Goal: Task Accomplishment & Management: Manage account settings

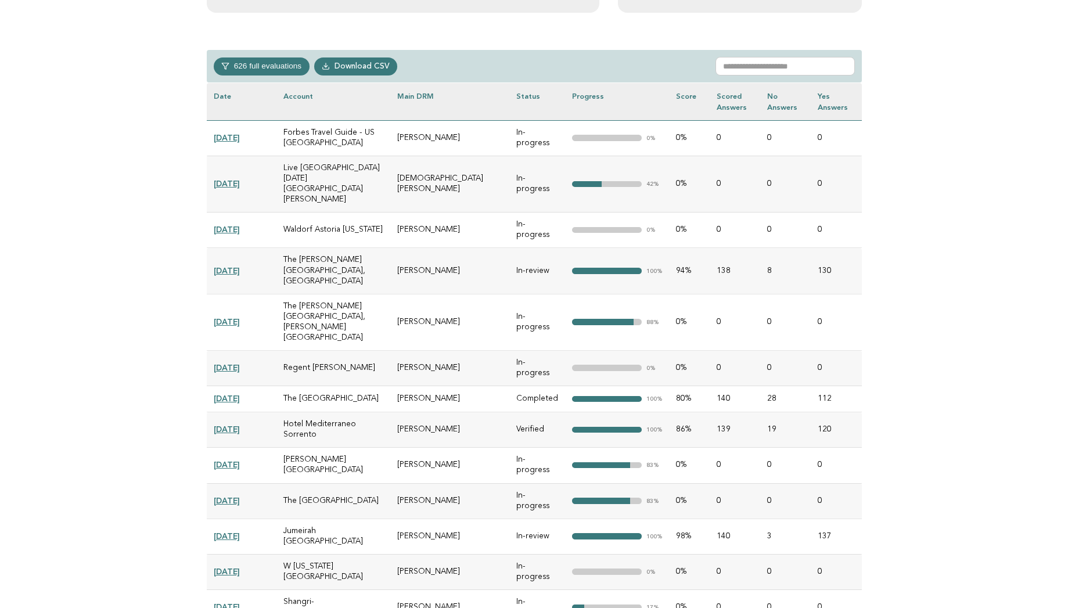
scroll to position [511, 0]
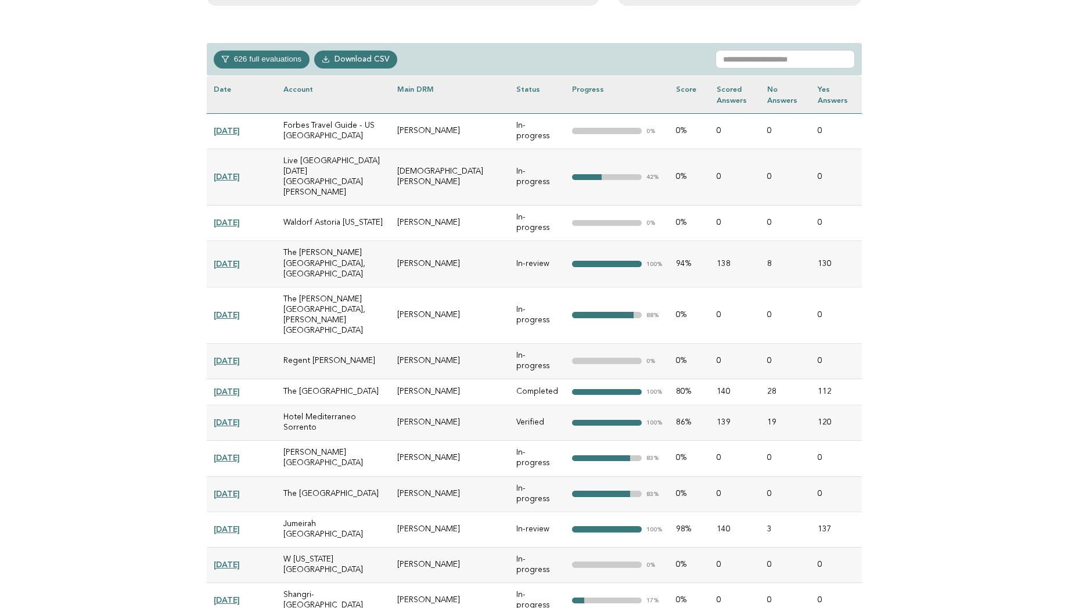
click at [235, 259] on link "2025-08-26" at bounding box center [227, 263] width 26 height 9
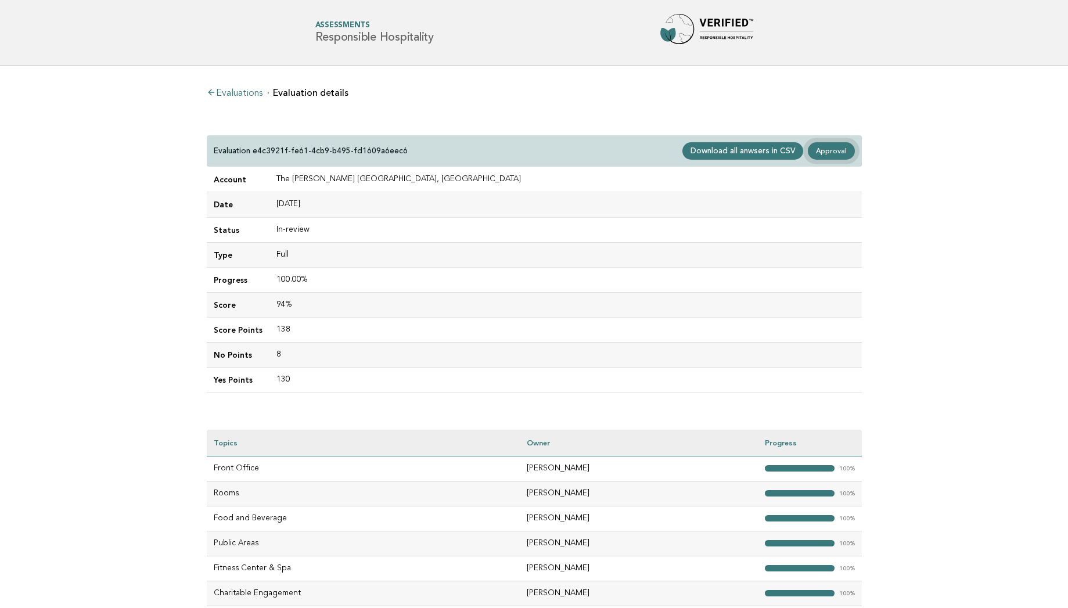
click at [831, 152] on link "Approval" at bounding box center [831, 150] width 46 height 17
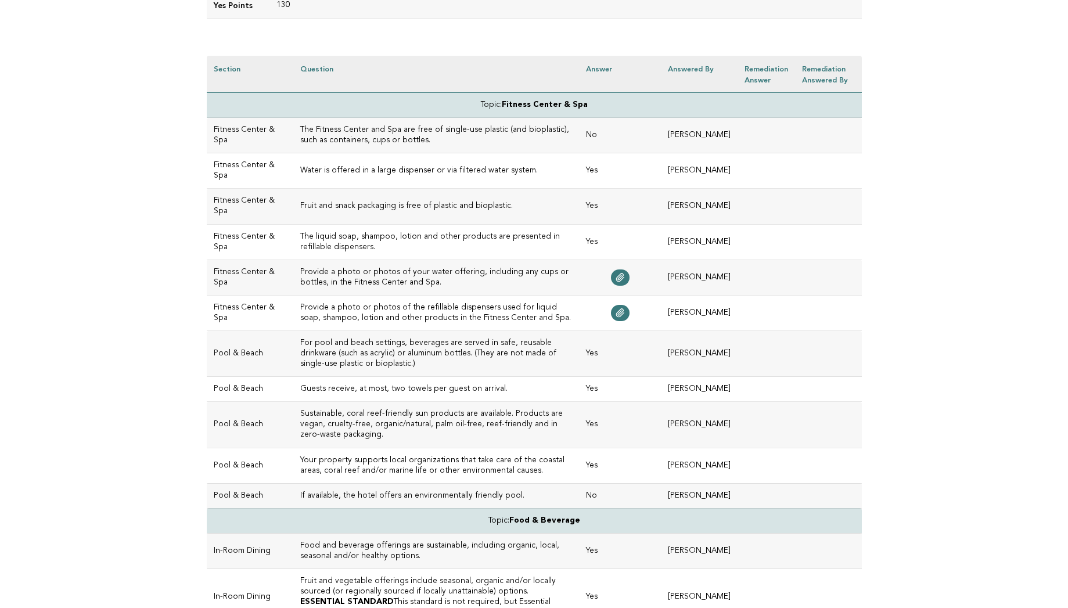
scroll to position [302, 0]
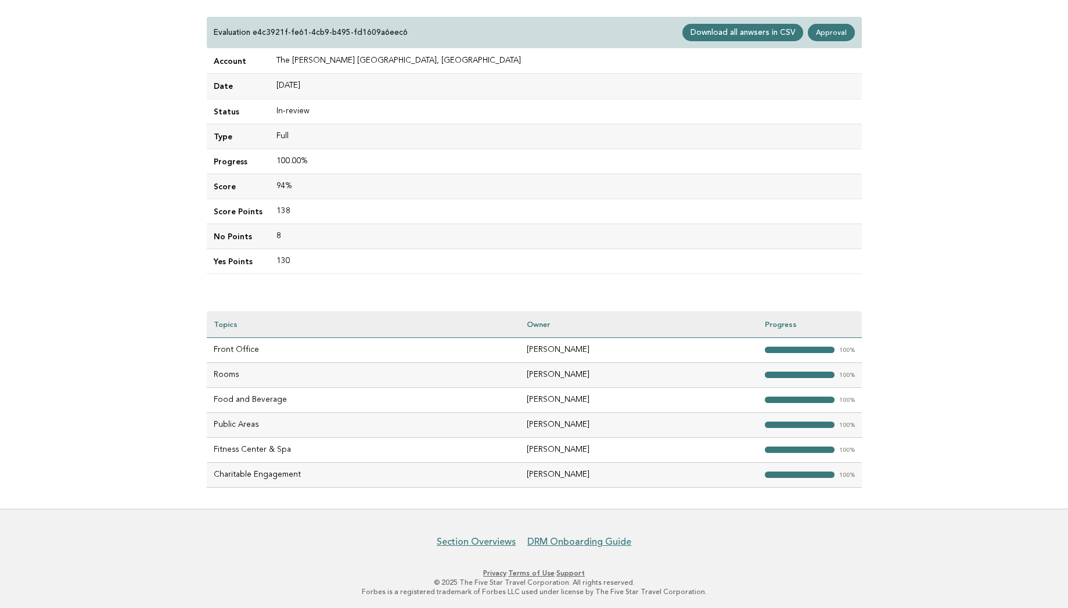
scroll to position [121, 0]
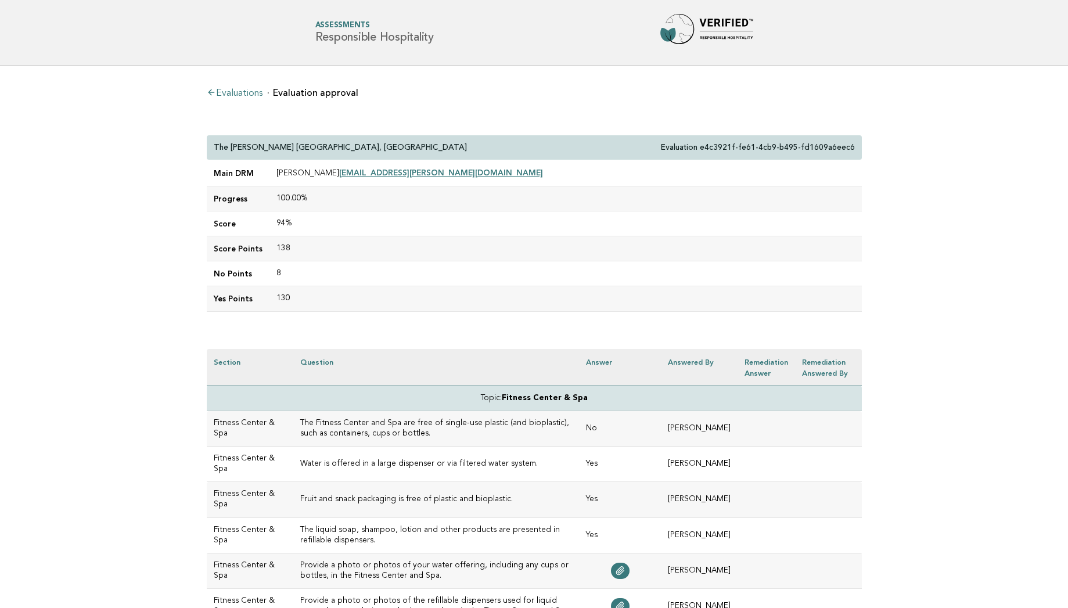
scroll to position [302, 0]
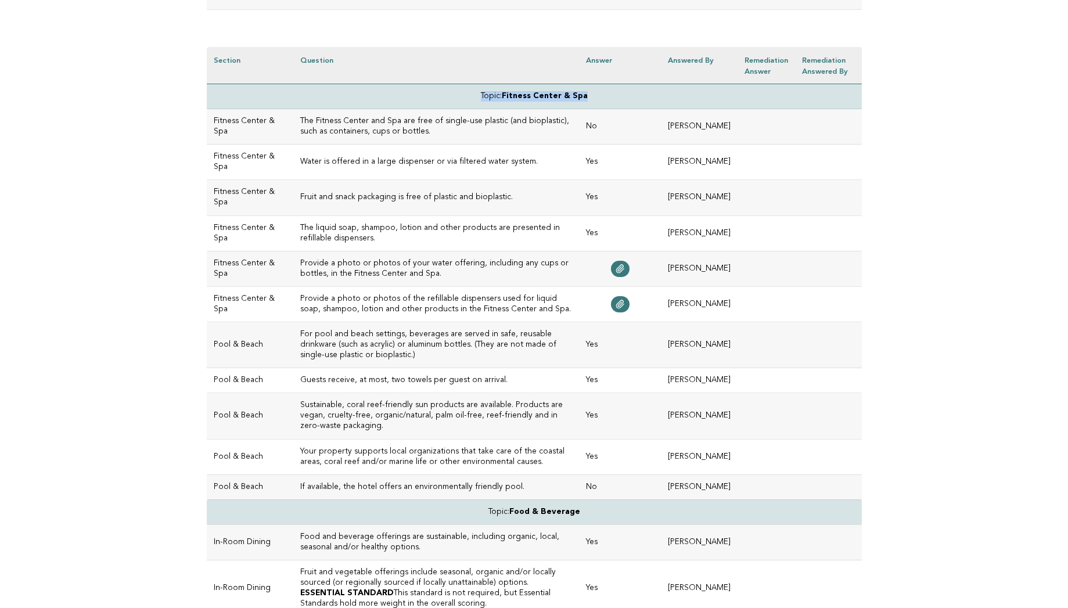
drag, startPoint x: 596, startPoint y: 91, endPoint x: 465, endPoint y: 93, distance: 130.7
click at [465, 93] on td "Topic: Fitness Center & Spa" at bounding box center [534, 96] width 655 height 25
drag, startPoint x: 213, startPoint y: 114, endPoint x: 240, endPoint y: 139, distance: 37.4
click at [240, 139] on td "Fitness Center & Spa" at bounding box center [250, 126] width 87 height 35
drag, startPoint x: 297, startPoint y: 116, endPoint x: 462, endPoint y: 132, distance: 166.2
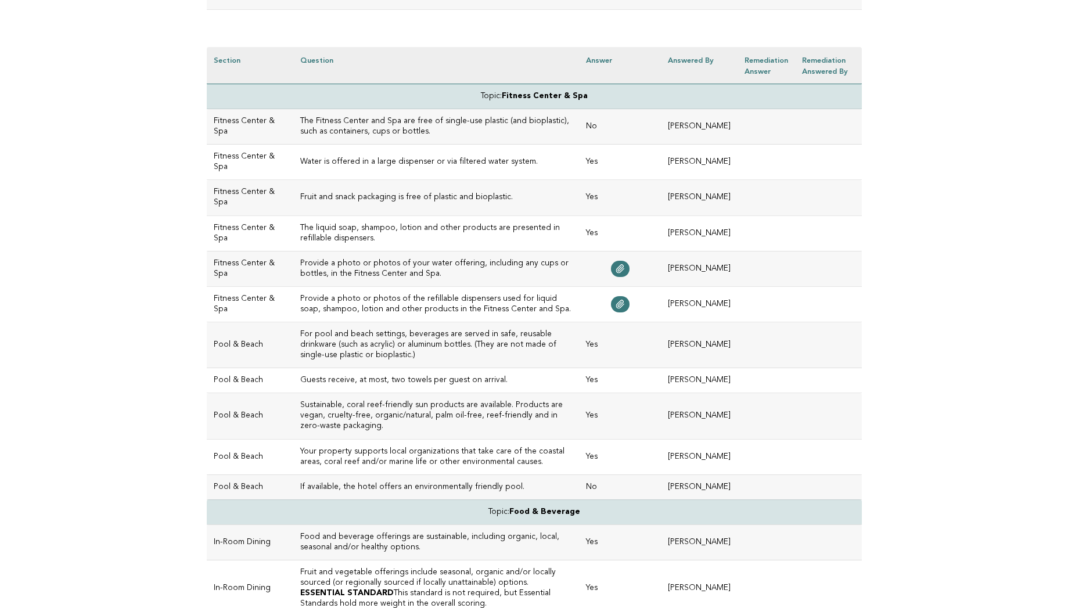
click at [462, 132] on h3 "The Fitness Center and Spa are free of single-use plastic (and bioplastic), suc…" at bounding box center [436, 126] width 272 height 21
drag, startPoint x: 462, startPoint y: 132, endPoint x: 295, endPoint y: 125, distance: 167.4
click at [300, 125] on h3 "The Fitness Center and Spa are free of single-use plastic (and bioplastic), suc…" at bounding box center [436, 126] width 272 height 21
drag, startPoint x: 597, startPoint y: 93, endPoint x: 453, endPoint y: 94, distance: 143.4
click at [453, 94] on td "Topic: Fitness Center & Spa" at bounding box center [534, 96] width 655 height 25
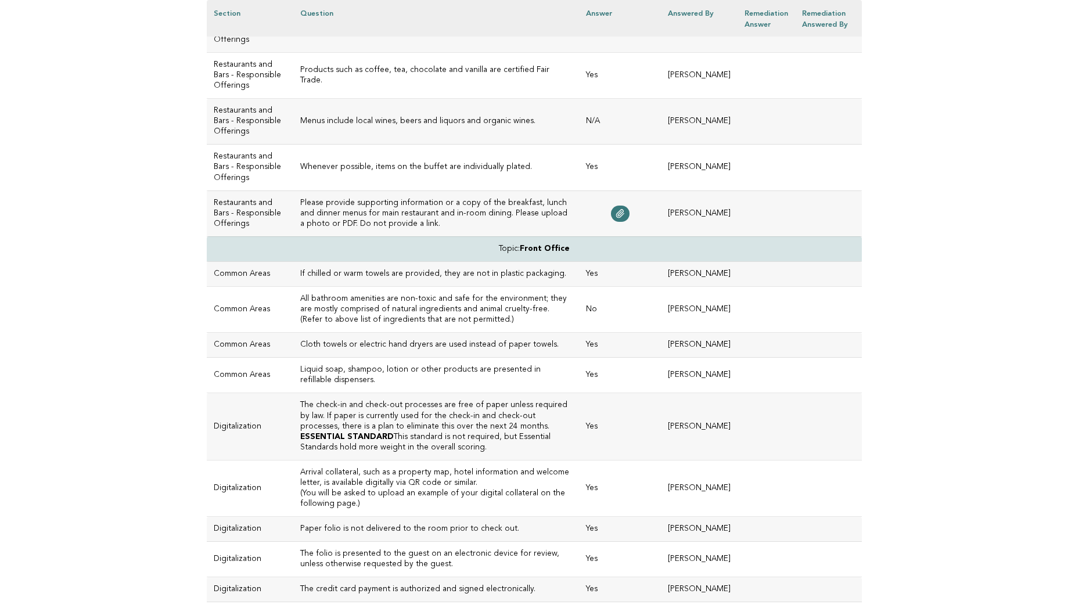
scroll to position [1997, 0]
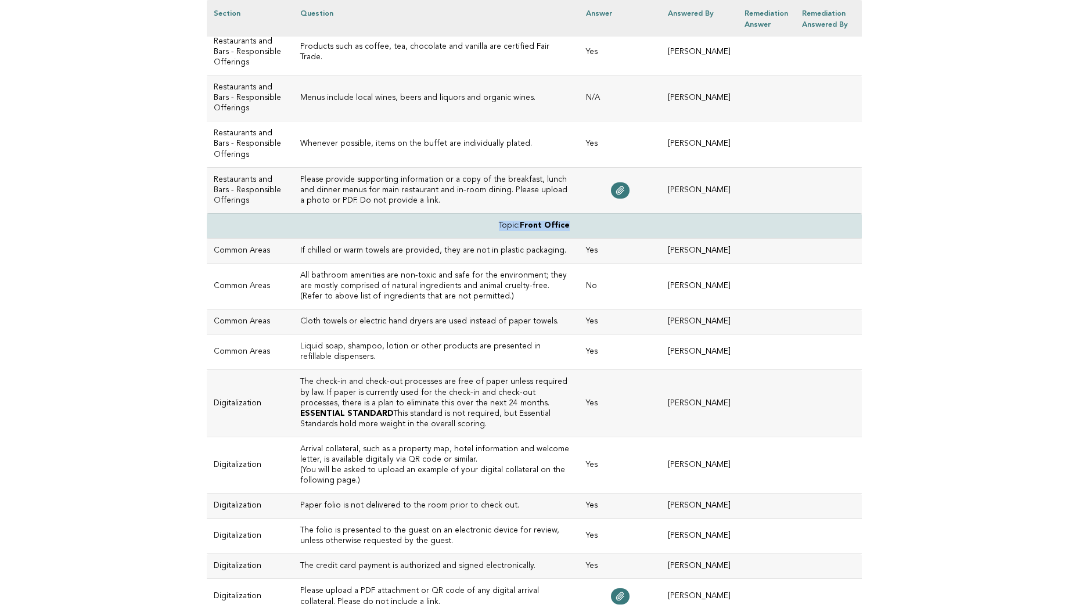
drag, startPoint x: 581, startPoint y: 305, endPoint x: 487, endPoint y: 300, distance: 94.2
click at [487, 238] on td "Topic: Front Office" at bounding box center [534, 225] width 655 height 25
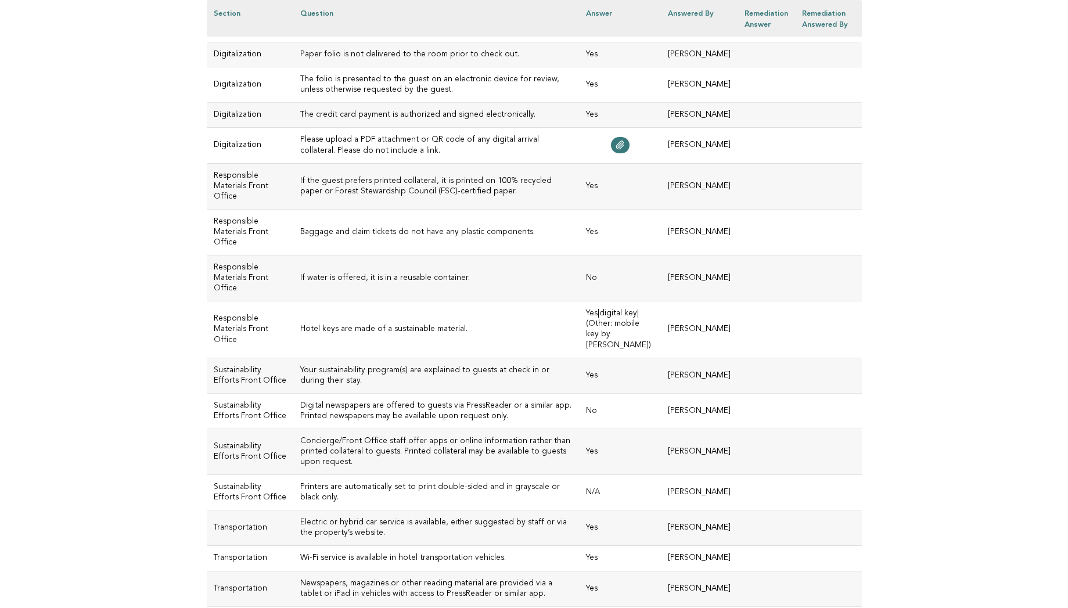
scroll to position [0, 0]
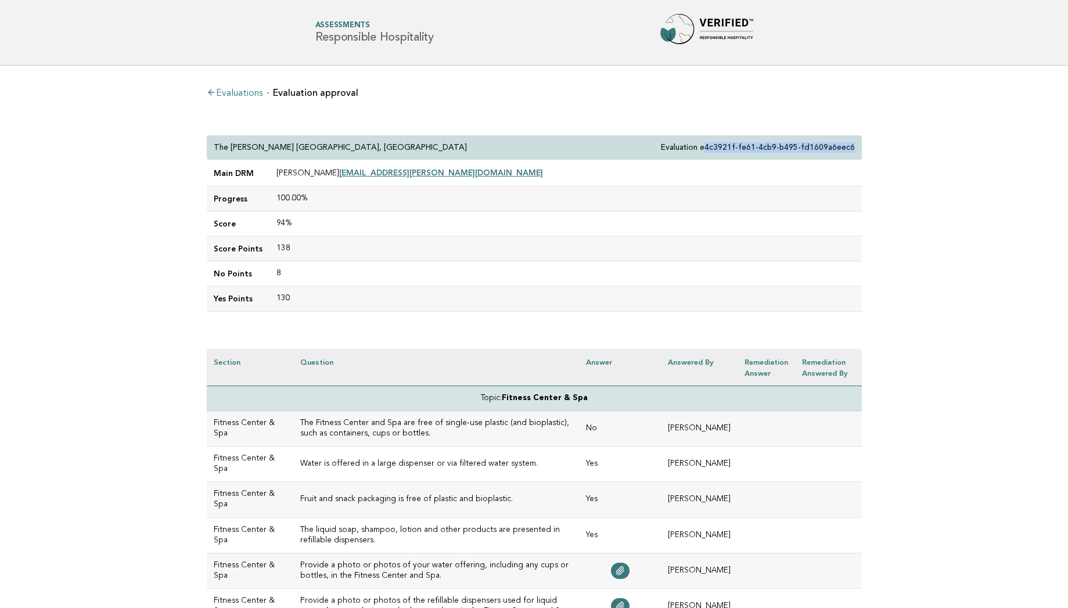
drag, startPoint x: 712, startPoint y: 147, endPoint x: 851, endPoint y: 154, distance: 139.0
click at [851, 154] on div "The Ritz-Carlton Ras Al Khaimah, Al Wadi Desert Evaluation e4c3921f-fe61-4cb9-b…" at bounding box center [534, 147] width 655 height 25
copy p "4c3921f-fe61-4cb9-b495-fd1609a6eec6"
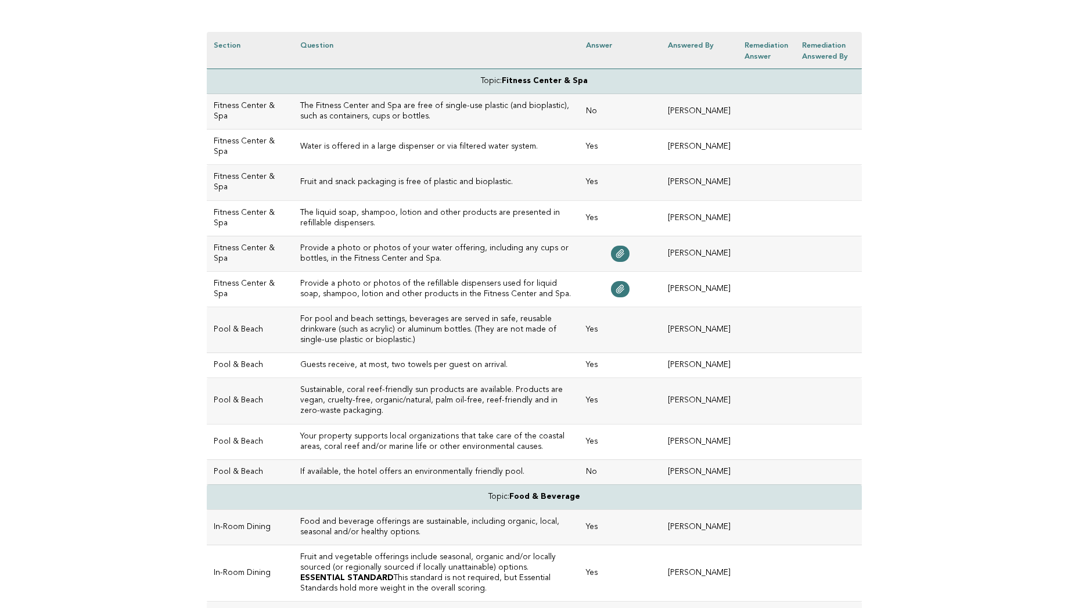
scroll to position [302, 0]
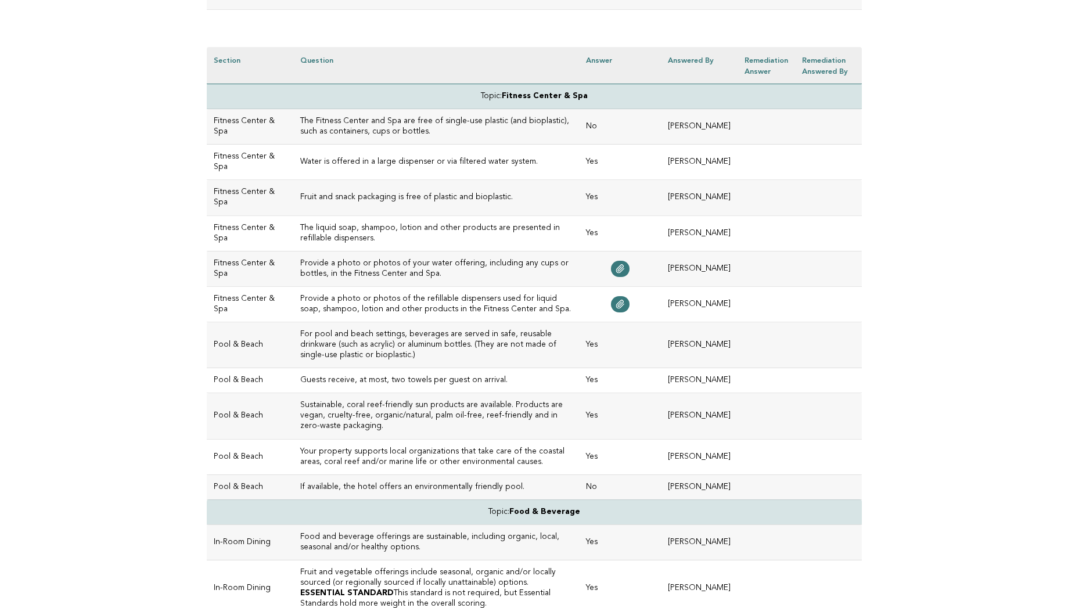
drag, startPoint x: 581, startPoint y: 129, endPoint x: 209, endPoint y: 126, distance: 372.2
click at [209, 125] on tr "Fitness Center & Spa The Fitness Center and Spa are free of single-use plastic …" at bounding box center [534, 126] width 655 height 35
click at [651, 115] on td "No" at bounding box center [620, 126] width 82 height 35
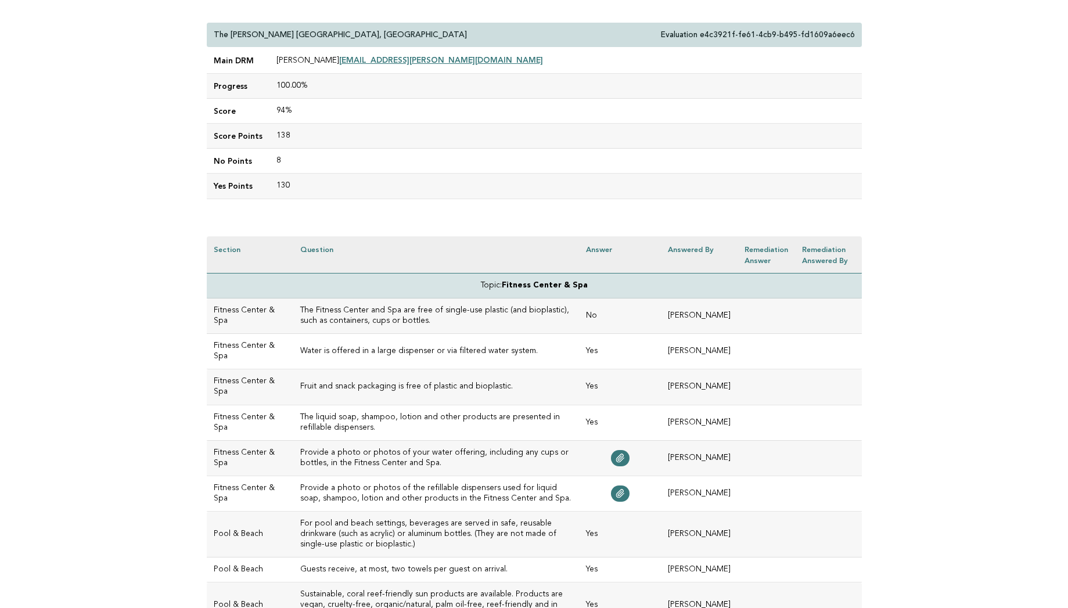
scroll to position [139, 0]
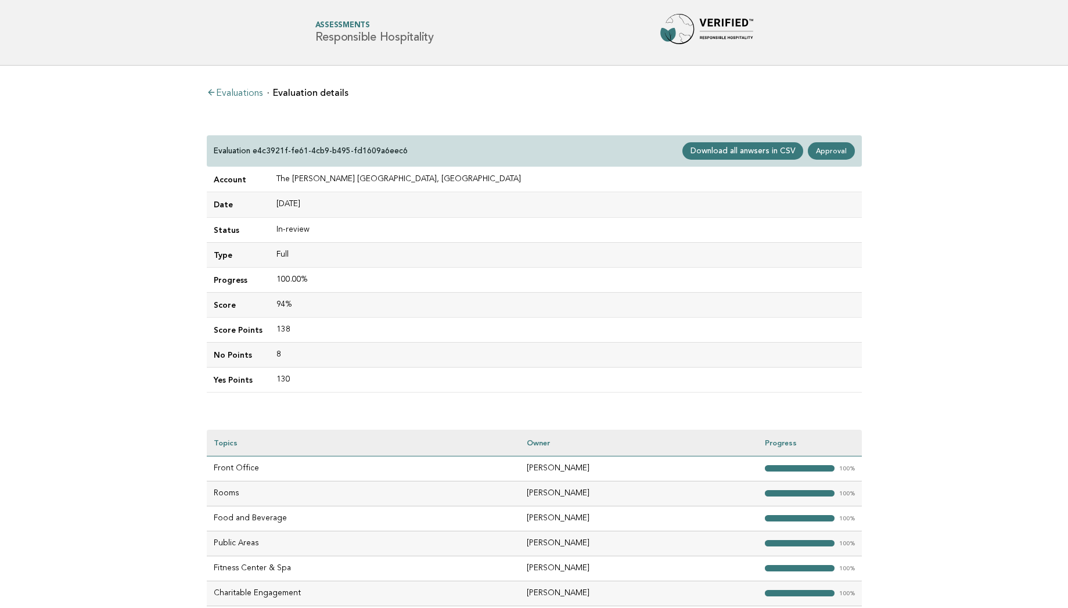
scroll to position [121, 0]
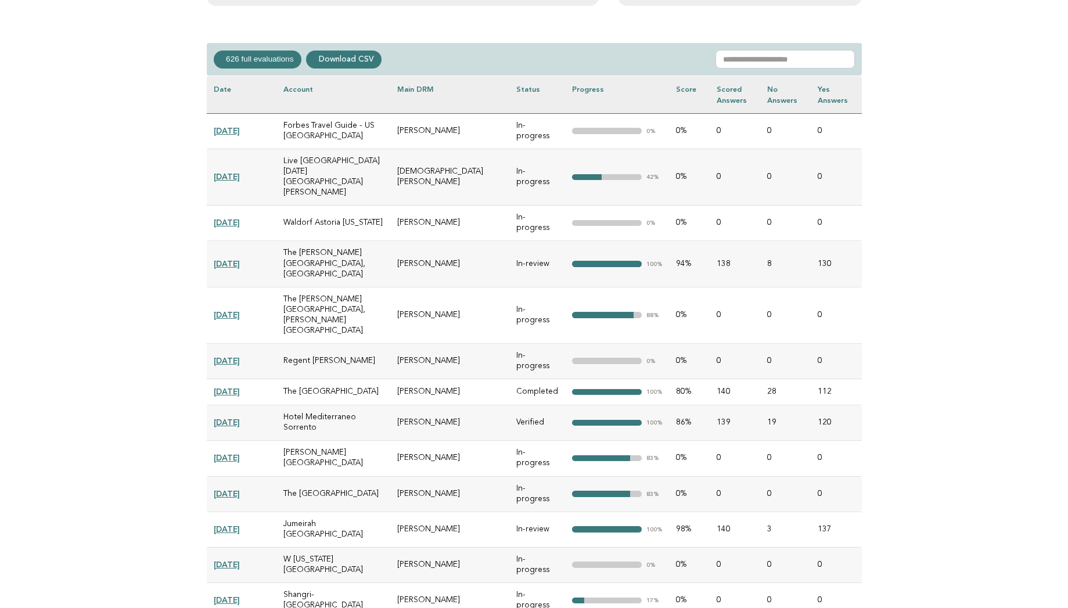
scroll to position [511, 0]
click at [240, 129] on link "2025-08-29" at bounding box center [227, 130] width 26 height 9
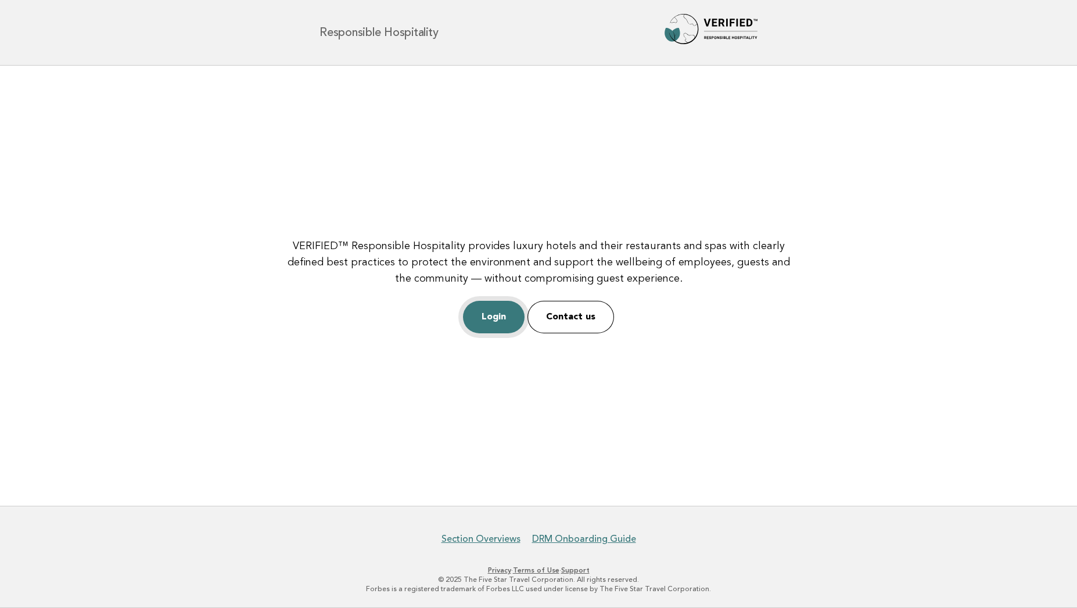
click at [495, 321] on link "Login" at bounding box center [494, 317] width 62 height 33
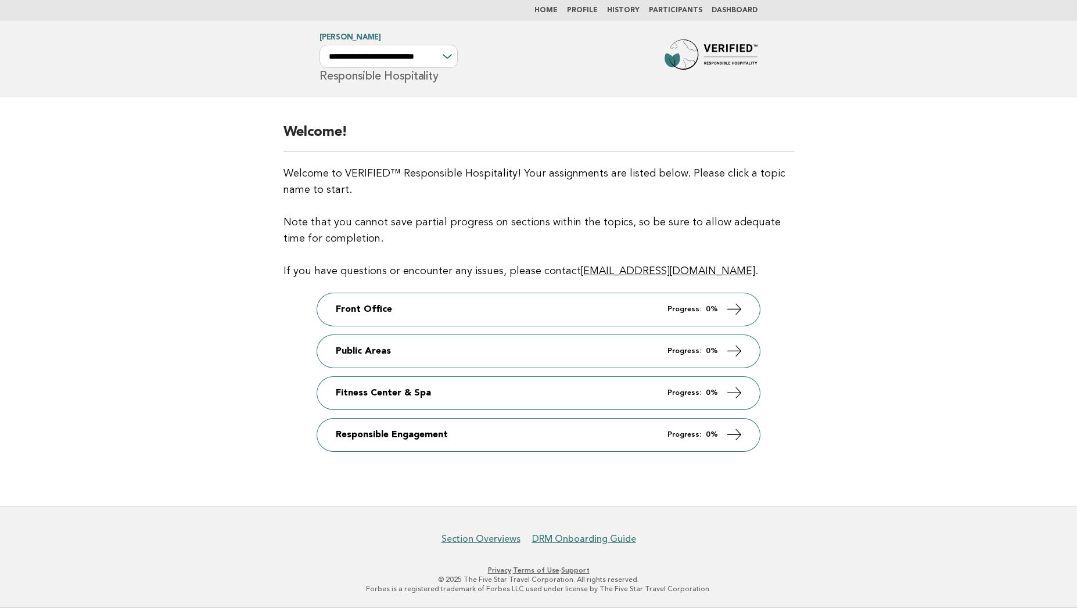
click at [675, 12] on link "Participants" at bounding box center [675, 10] width 53 height 7
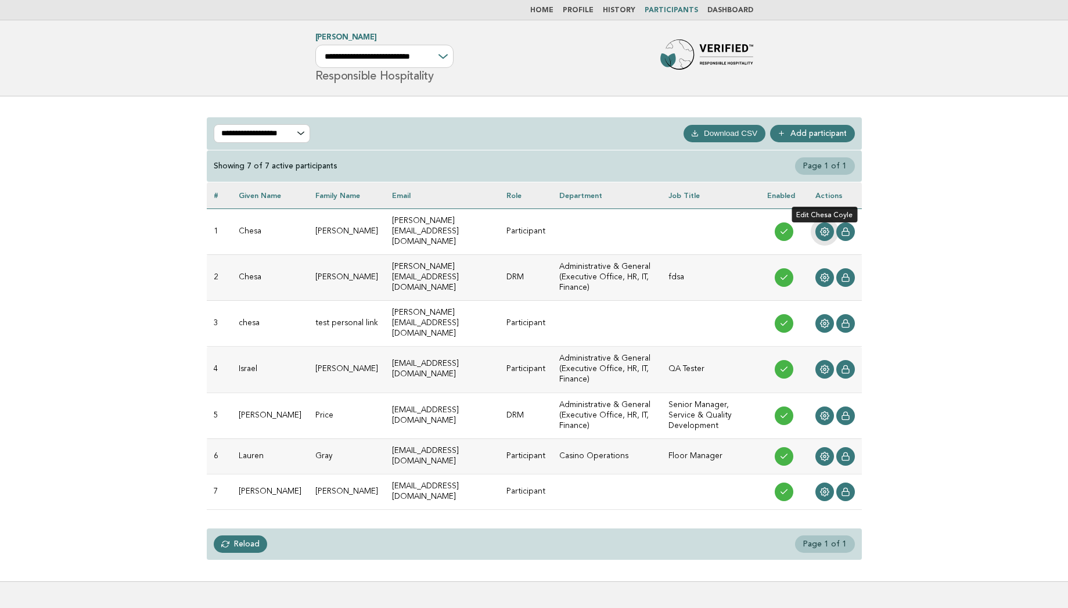
click at [827, 228] on icon at bounding box center [824, 231] width 9 height 9
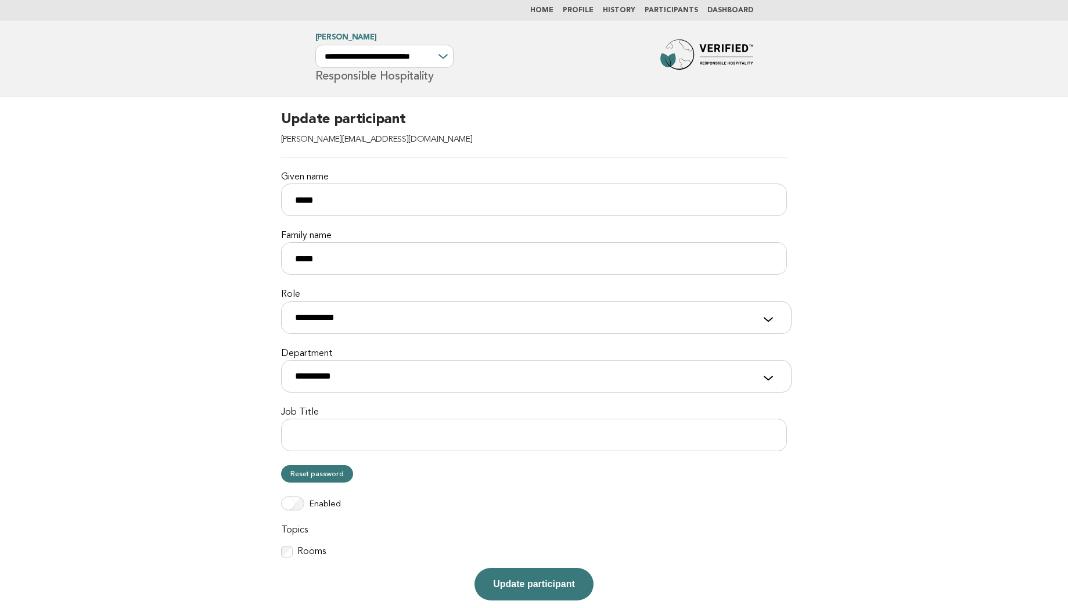
click at [285, 545] on form "**********" at bounding box center [534, 355] width 506 height 490
click at [221, 235] on main "**********" at bounding box center [534, 355] width 1068 height 518
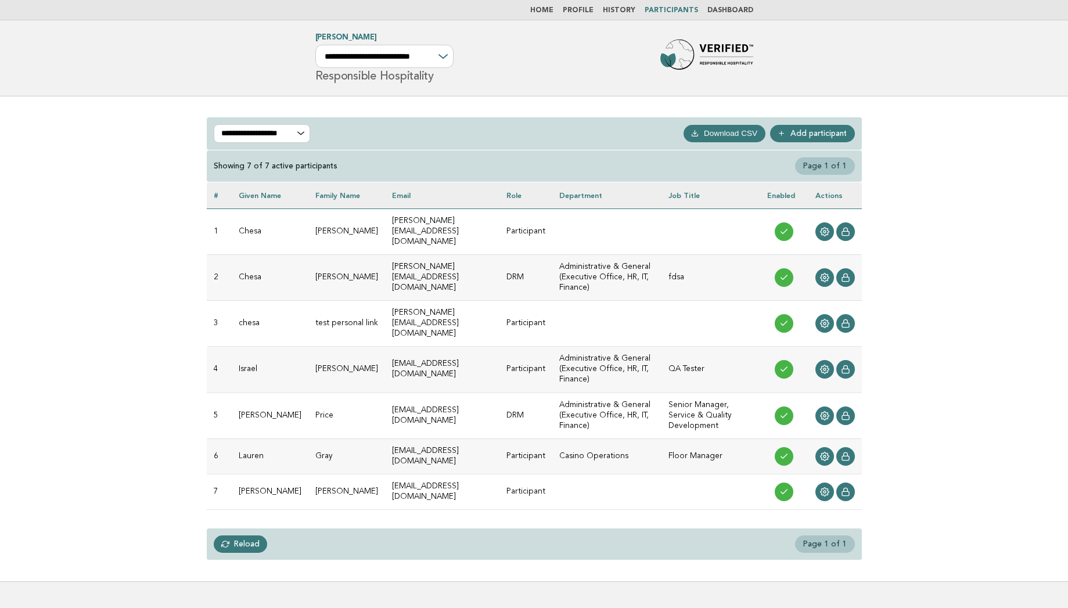
click at [815, 125] on link "Add participant" at bounding box center [812, 133] width 85 height 17
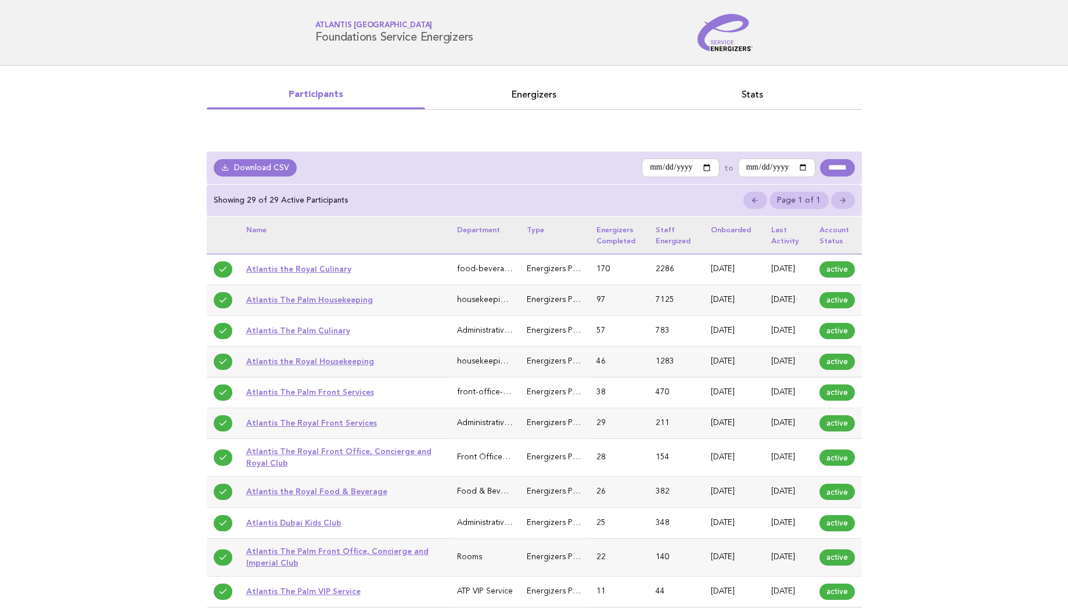
click at [524, 93] on link "Energizers" at bounding box center [534, 95] width 218 height 16
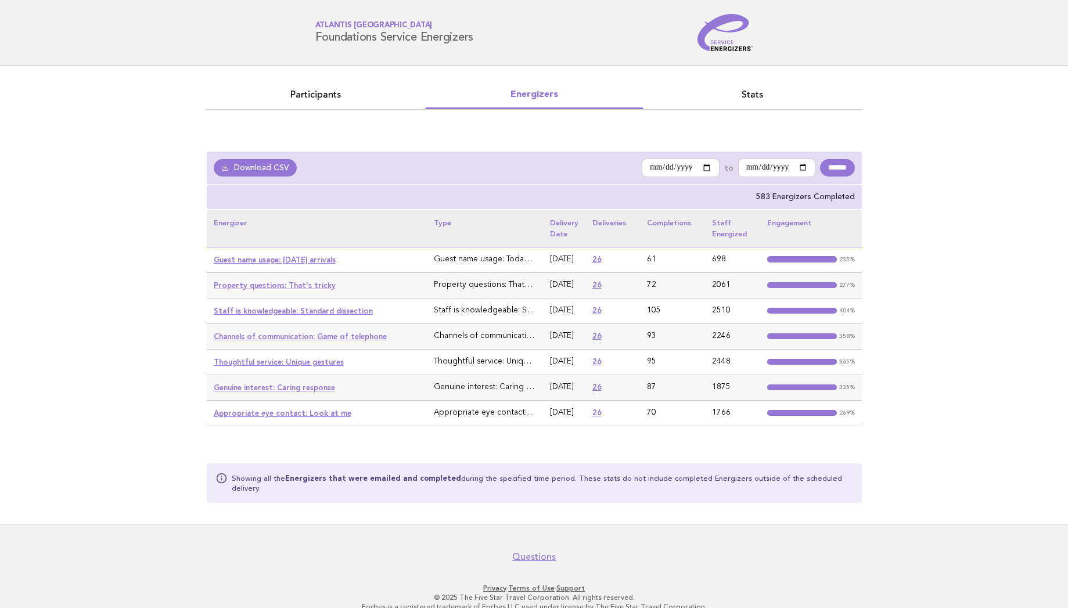
click at [599, 256] on link "26" at bounding box center [596, 259] width 9 height 9
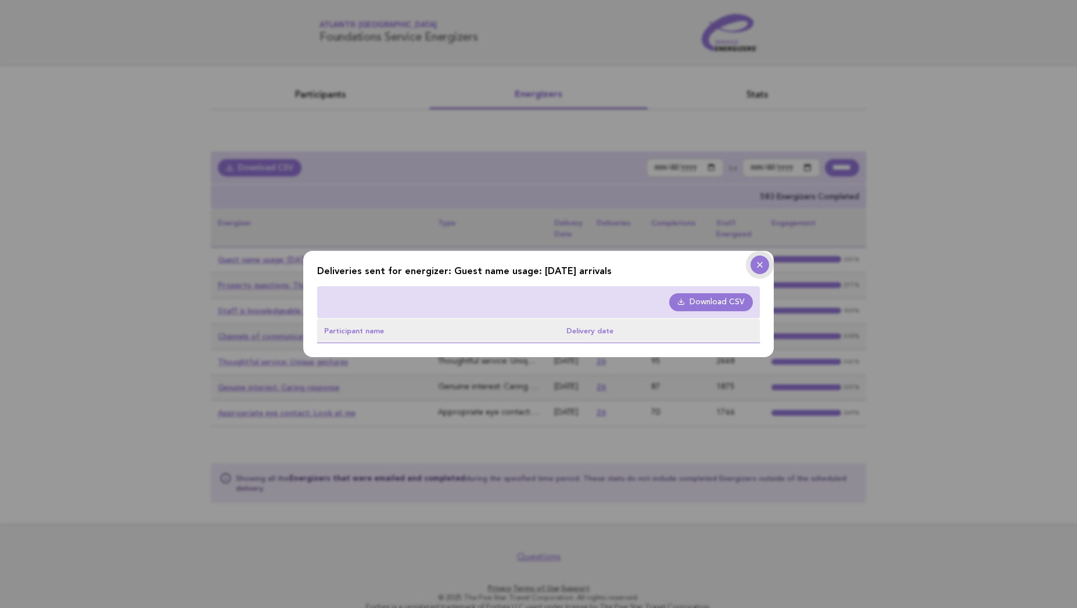
click at [763, 258] on button at bounding box center [759, 264] width 19 height 19
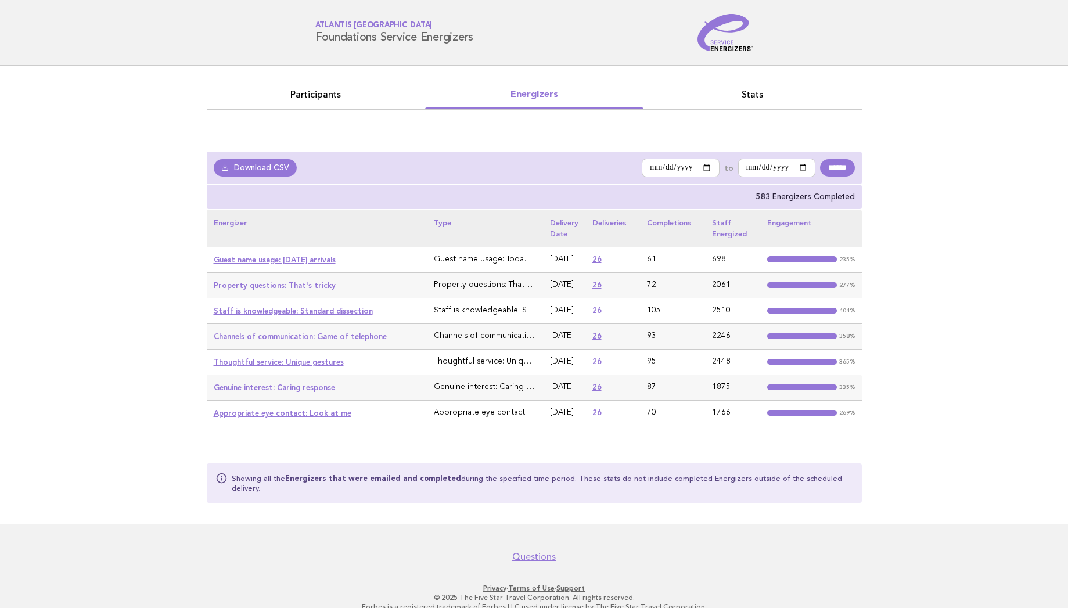
click at [602, 258] on link "26" at bounding box center [596, 259] width 9 height 9
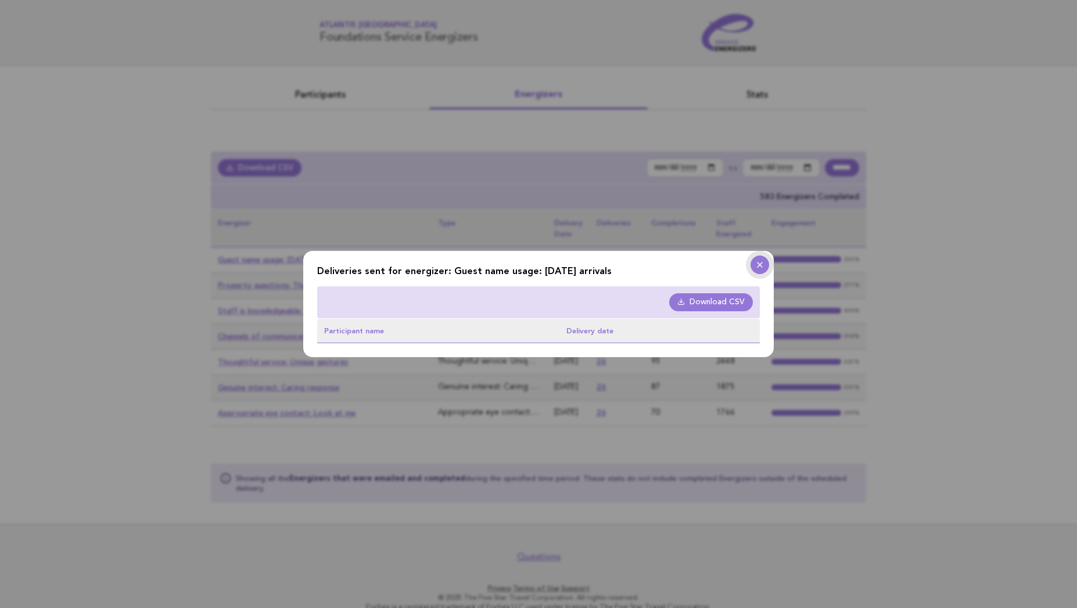
click at [762, 265] on icon at bounding box center [760, 264] width 14 height 9
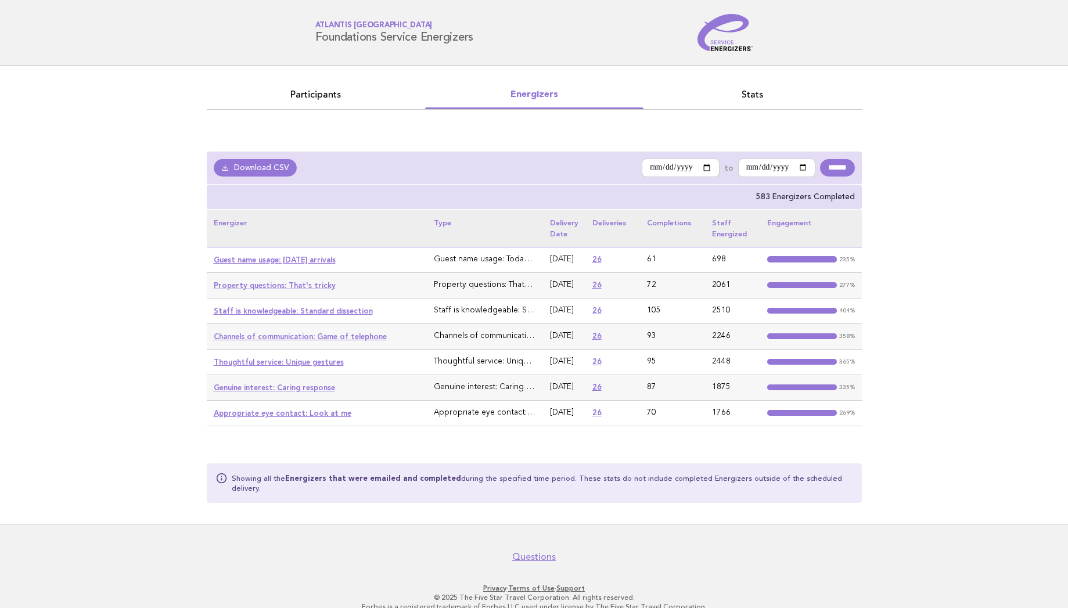
click at [261, 263] on link "Guest name usage: [DATE] arrivals" at bounding box center [275, 259] width 122 height 9
click at [249, 288] on link "Property questions: That's tricky" at bounding box center [275, 285] width 122 height 9
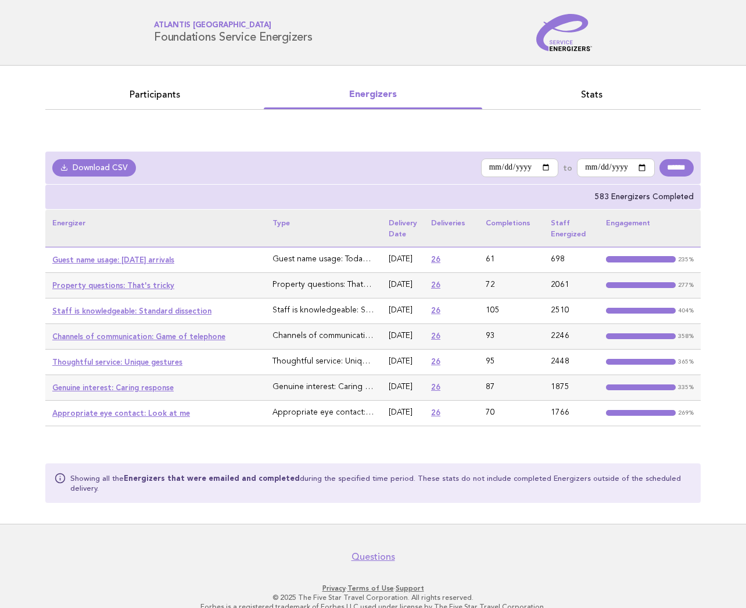
click at [130, 258] on link "Guest name usage: [DATE] arrivals" at bounding box center [113, 259] width 122 height 9
click at [95, 309] on link "Staff is knowledgeable: Standard dissection" at bounding box center [131, 311] width 159 height 9
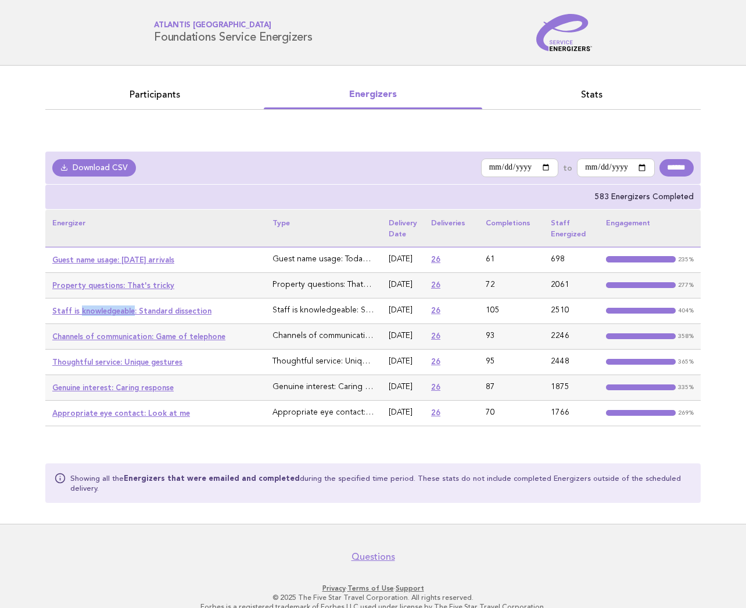
click at [95, 309] on link "Staff is knowledgeable: Standard dissection" at bounding box center [131, 311] width 159 height 9
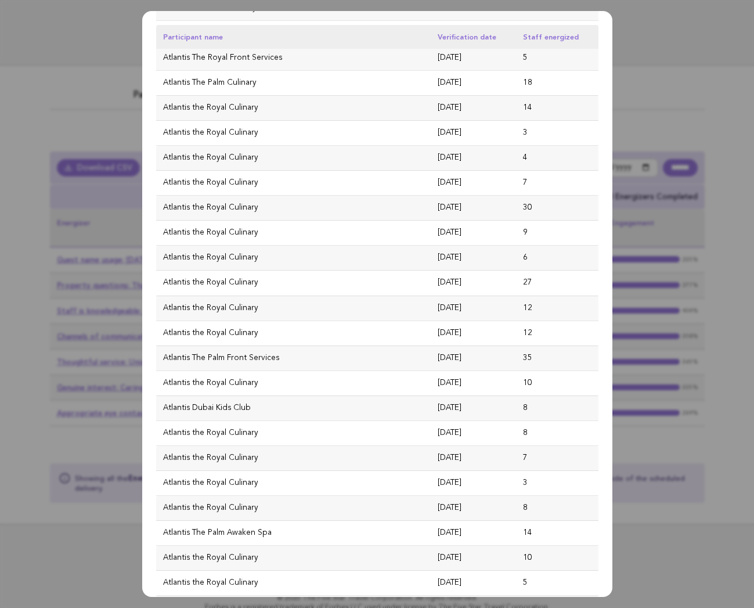
scroll to position [405, 0]
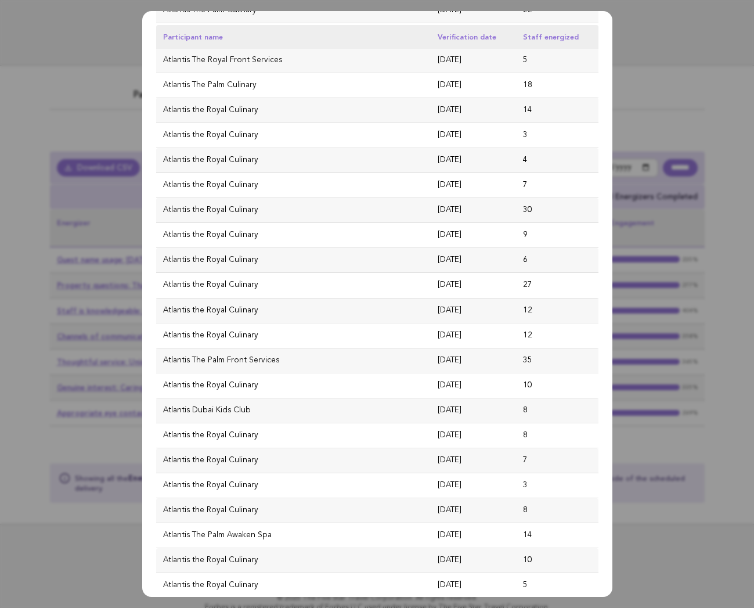
click at [613, 87] on dialog "Participants who responded to the badge: "Staff is knowledgeable: Standard diss…" at bounding box center [377, 304] width 470 height 586
